Goal: Find specific page/section: Find specific page/section

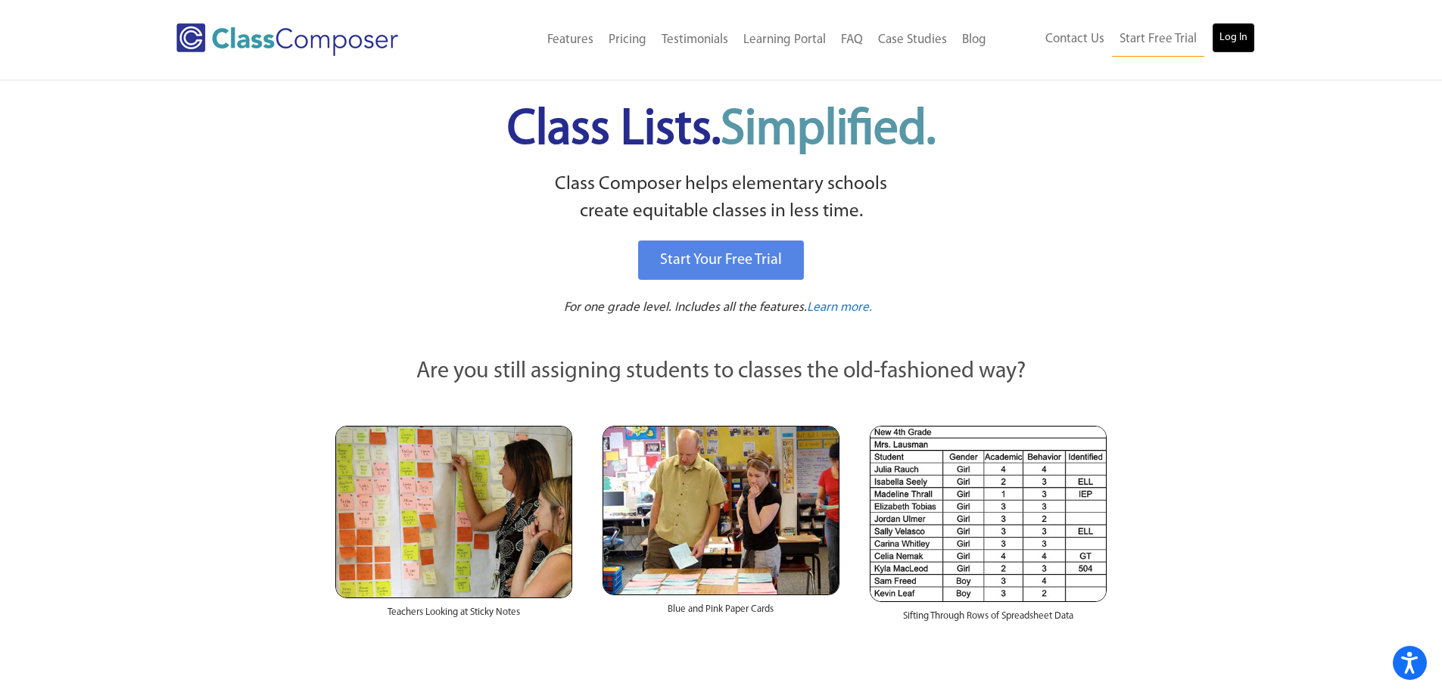
click at [1240, 32] on link "Log In" at bounding box center [1233, 38] width 43 height 30
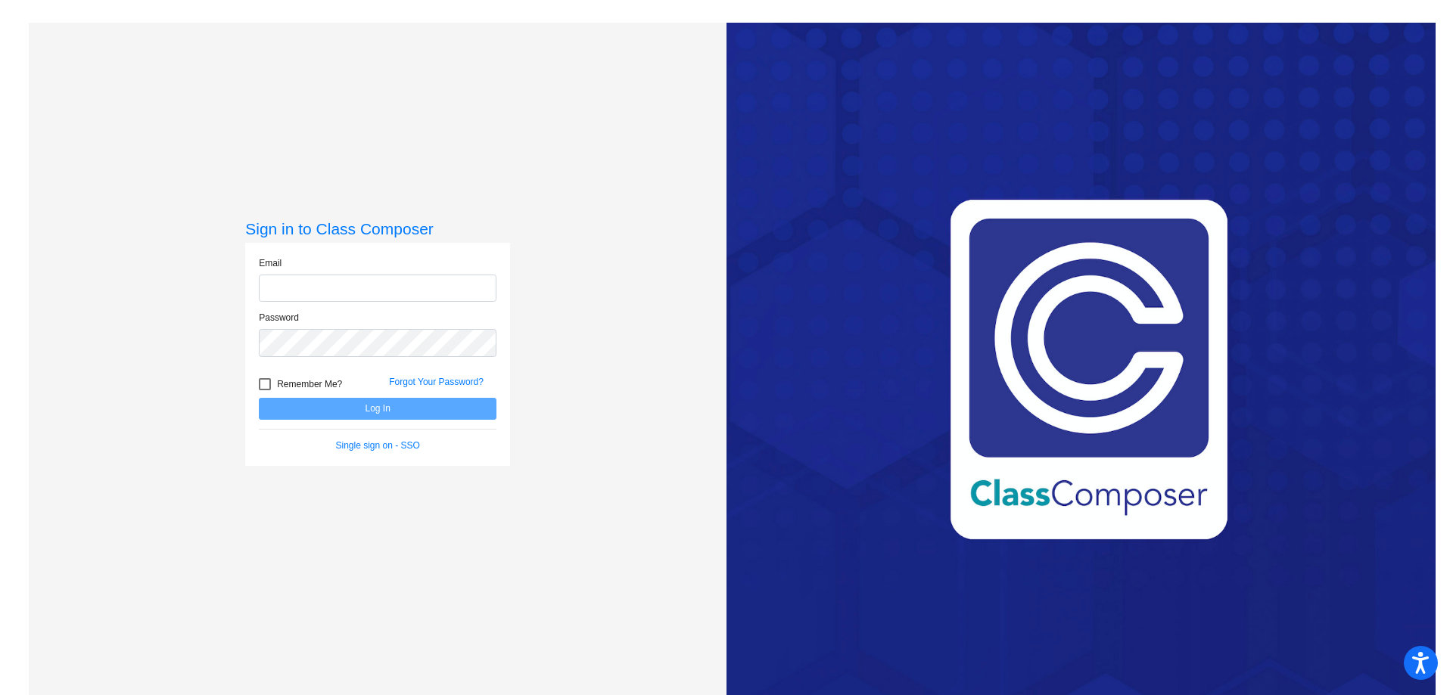
type input "[PERSON_NAME][EMAIL_ADDRESS][PERSON_NAME][DOMAIN_NAME]"
click at [429, 415] on button "Log In" at bounding box center [378, 409] width 238 height 22
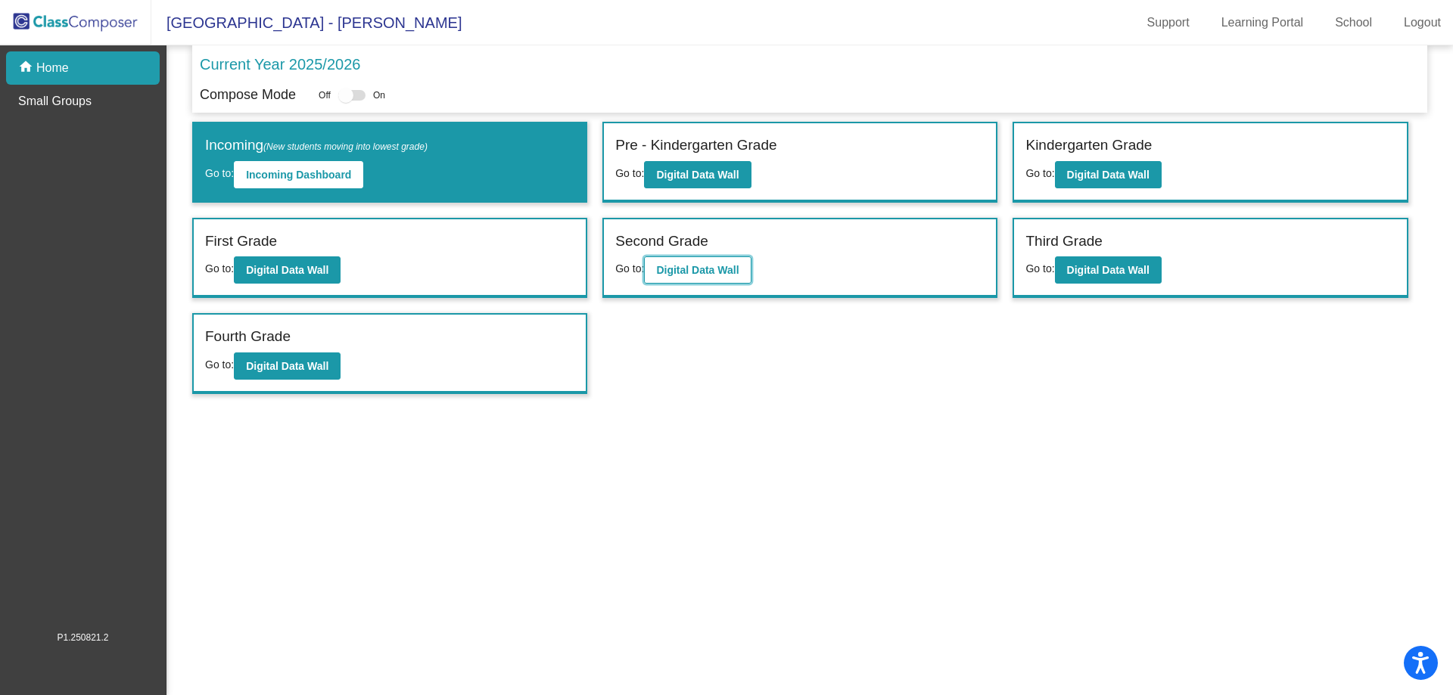
click at [701, 273] on b "Digital Data Wall" at bounding box center [697, 270] width 82 height 12
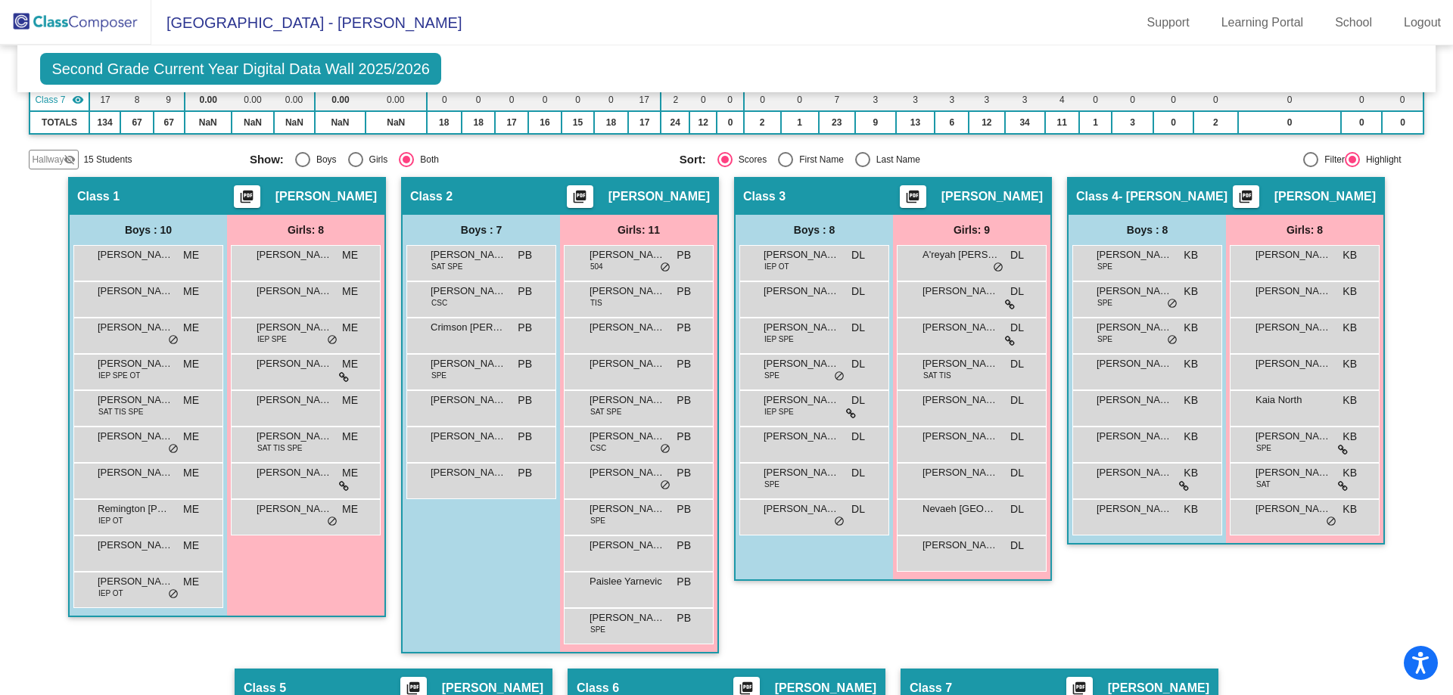
scroll to position [303, 0]
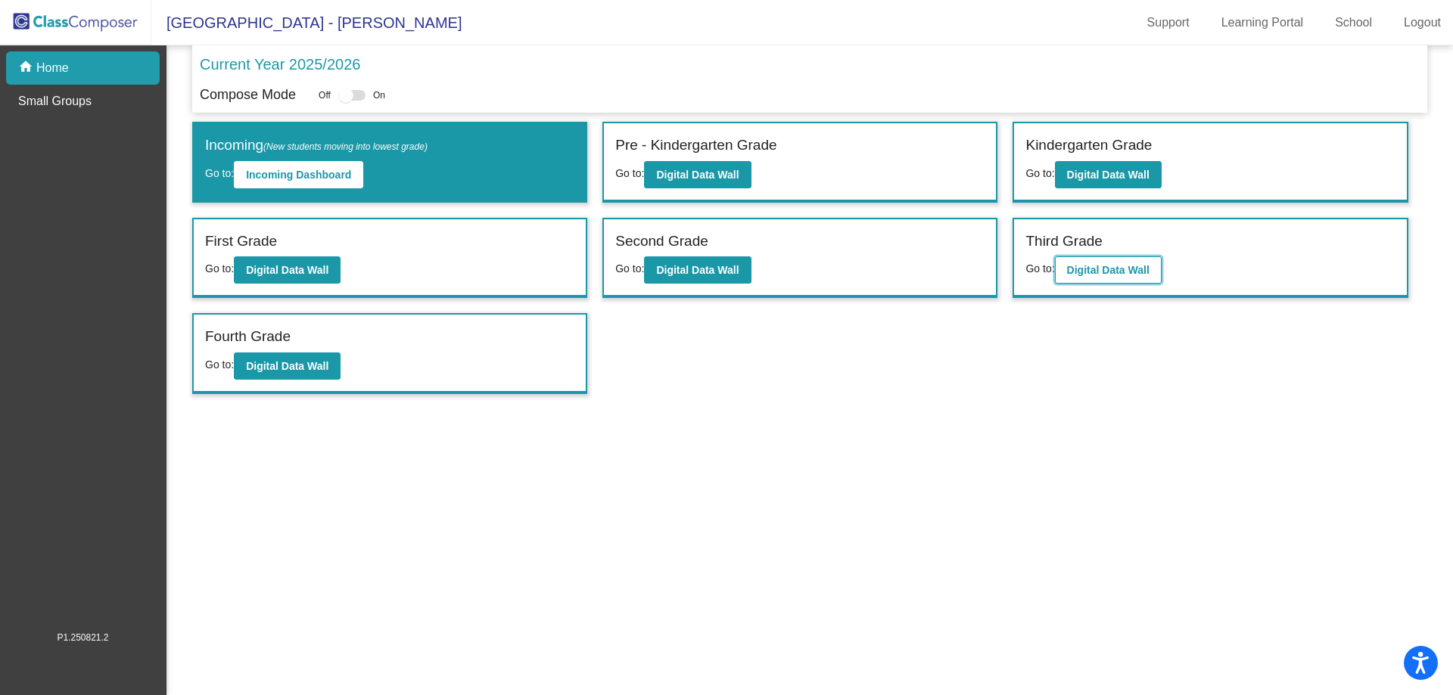
click at [1103, 279] on button "Digital Data Wall" at bounding box center [1108, 270] width 107 height 27
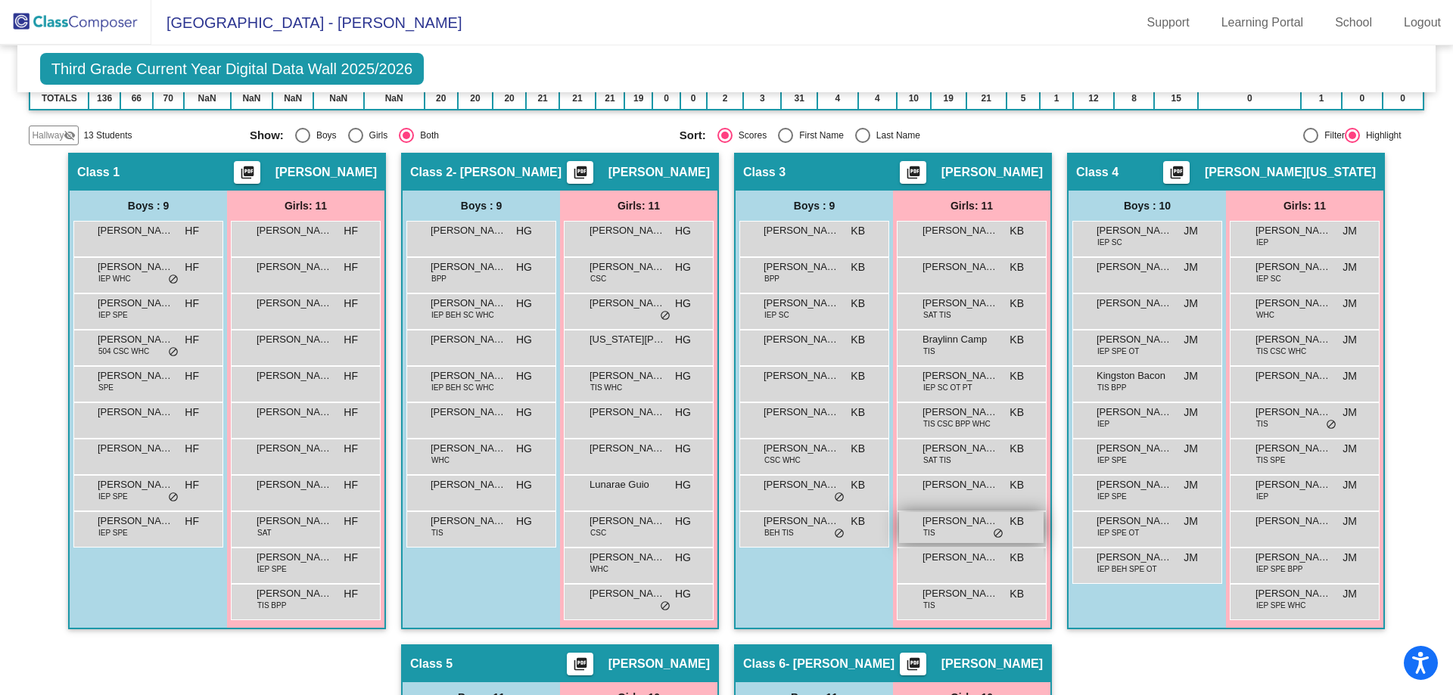
scroll to position [268, 0]
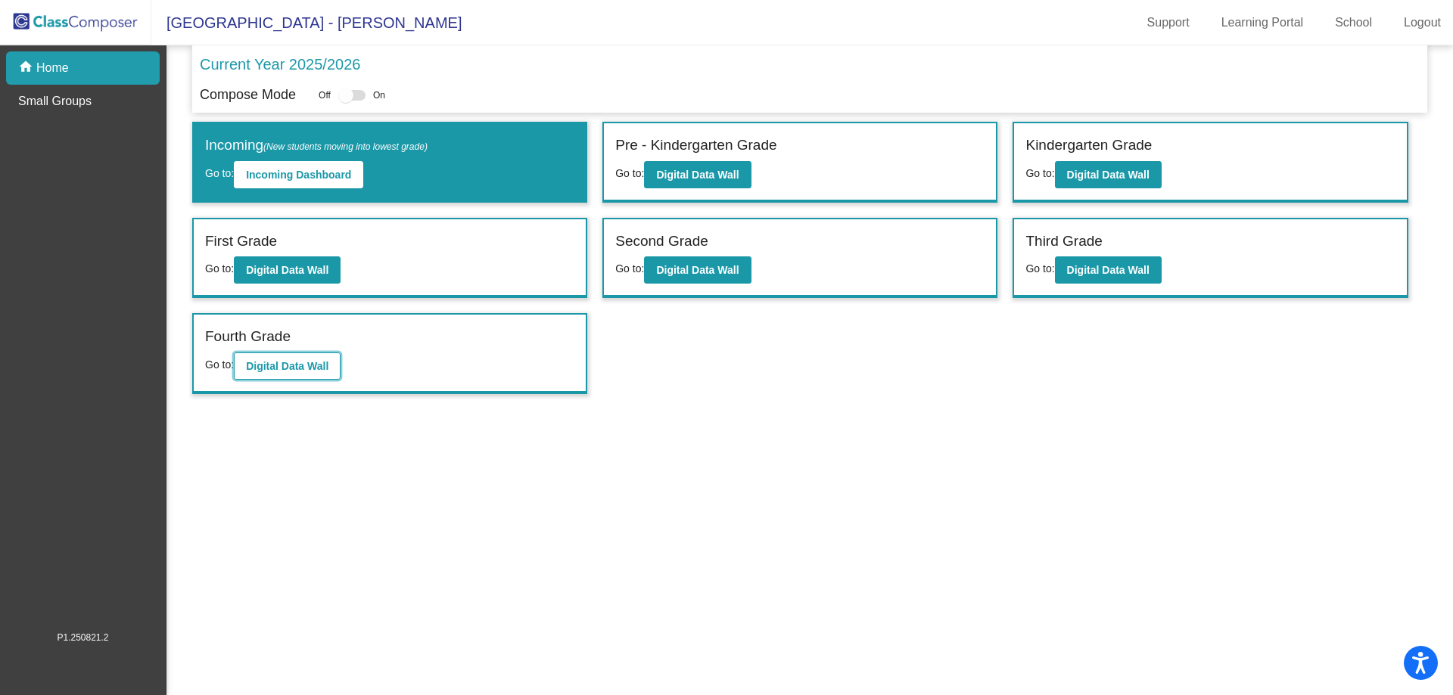
click at [315, 354] on button "Digital Data Wall" at bounding box center [287, 366] width 107 height 27
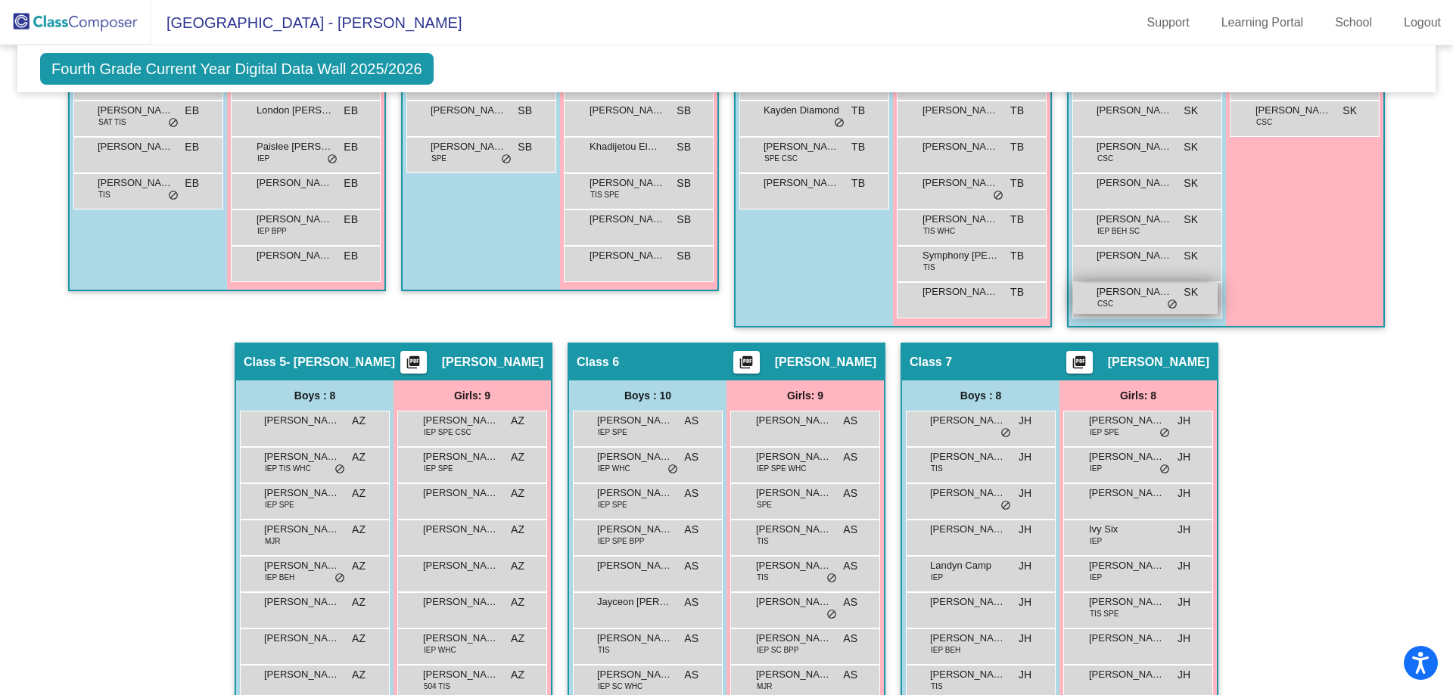
scroll to position [681, 0]
